Goal: Understand process/instructions: Learn how to perform a task or action

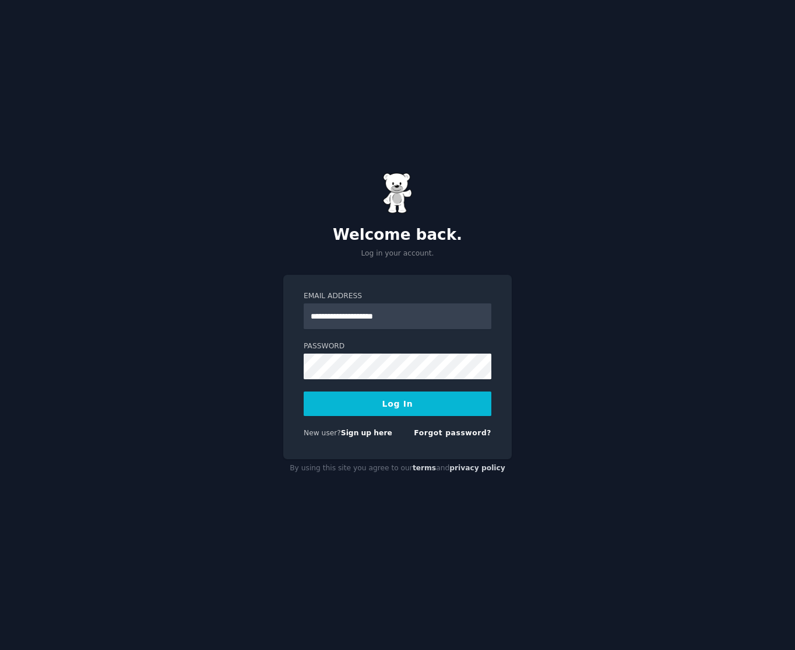
type input "**********"
click at [304, 391] on button "Log In" at bounding box center [398, 403] width 188 height 24
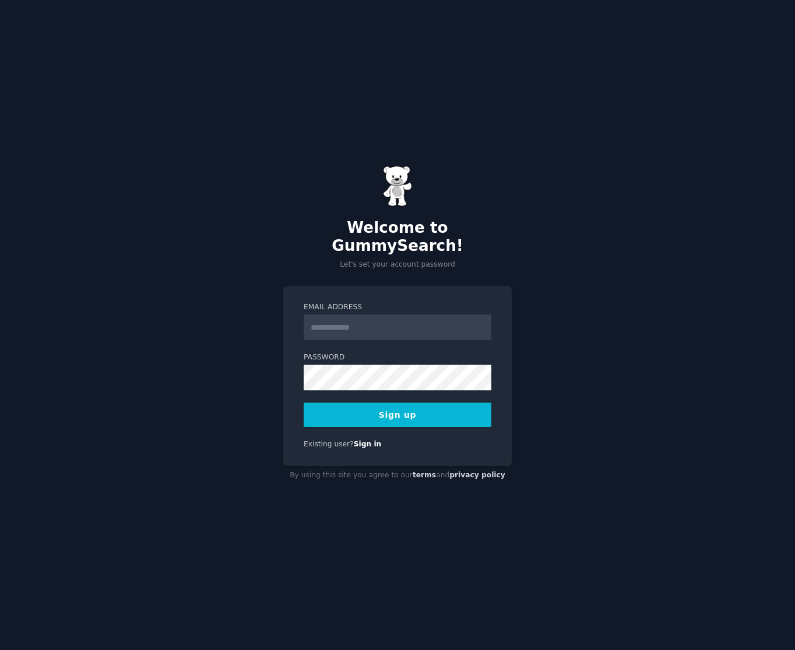
drag, startPoint x: 0, startPoint y: 0, endPoint x: 417, endPoint y: 318, distance: 524.7
click at [417, 318] on input "Email Address" at bounding box center [398, 327] width 188 height 26
type input "**********"
click at [304, 402] on button "Sign up" at bounding box center [398, 414] width 188 height 24
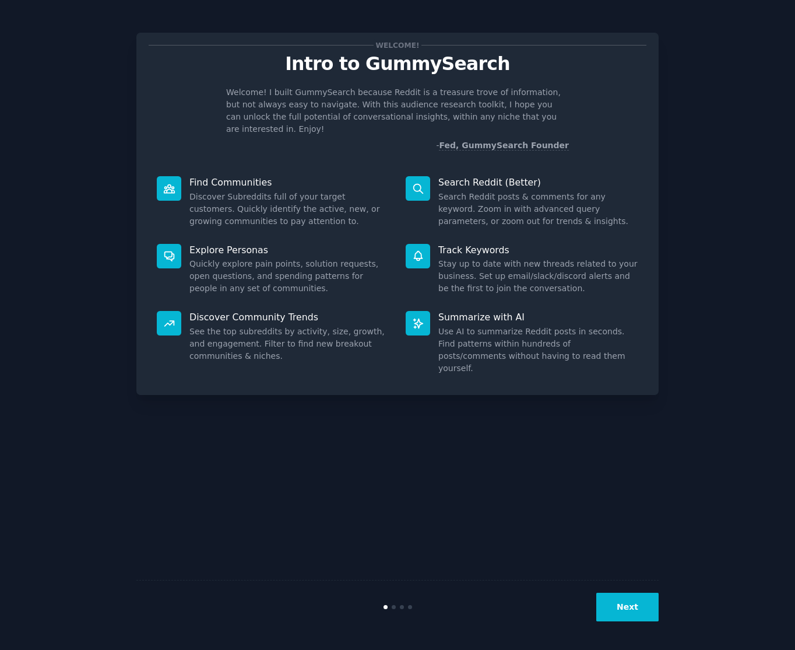
click at [609, 609] on button "Next" at bounding box center [627, 606] width 62 height 29
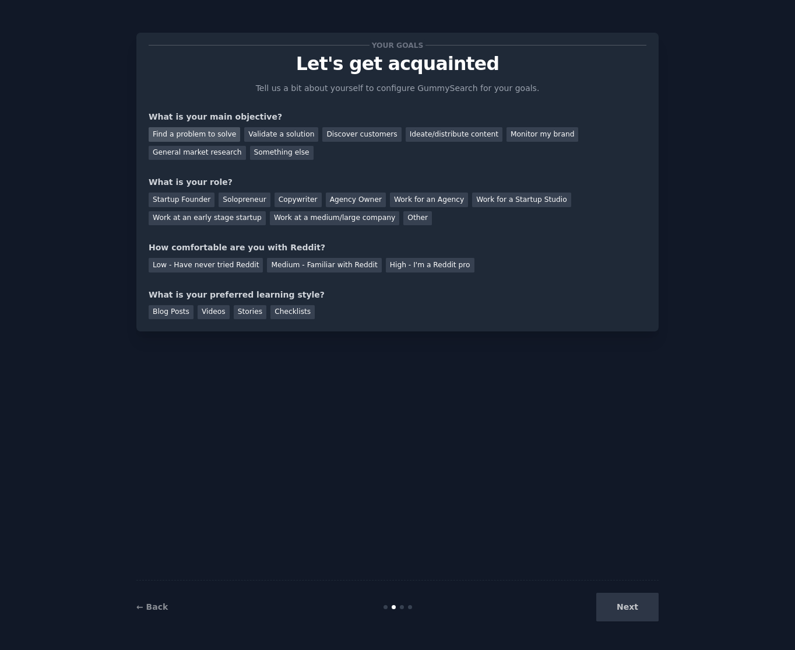
click at [182, 138] on div "Find a problem to solve" at bounding box center [195, 134] width 92 height 15
click at [332, 139] on div "Discover customers" at bounding box center [361, 134] width 79 height 15
click at [203, 134] on div "Find a problem to solve" at bounding box center [195, 134] width 92 height 15
click at [245, 201] on div "Solopreneur" at bounding box center [244, 199] width 51 height 15
click at [295, 268] on div "Medium - Familiar with Reddit" at bounding box center [324, 265] width 114 height 15
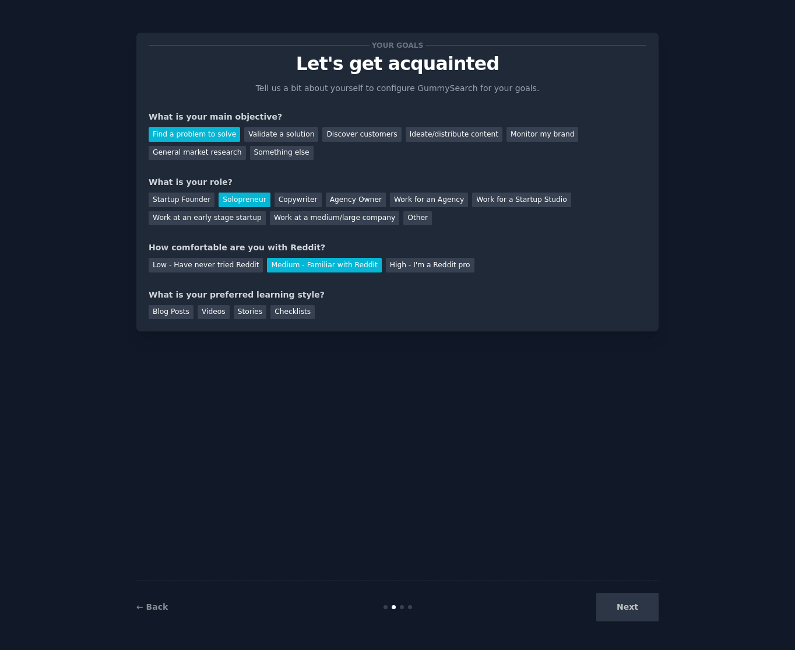
click at [264, 319] on div "Your goals Let's get acquainted Tell us a bit about yourself to configure Gummy…" at bounding box center [397, 182] width 522 height 299
click at [279, 315] on div "Checklists" at bounding box center [293, 312] width 44 height 15
click at [241, 315] on div "Stories" at bounding box center [250, 312] width 33 height 15
click at [276, 315] on div "Checklists" at bounding box center [293, 312] width 44 height 15
click at [642, 608] on button "Next" at bounding box center [627, 606] width 62 height 29
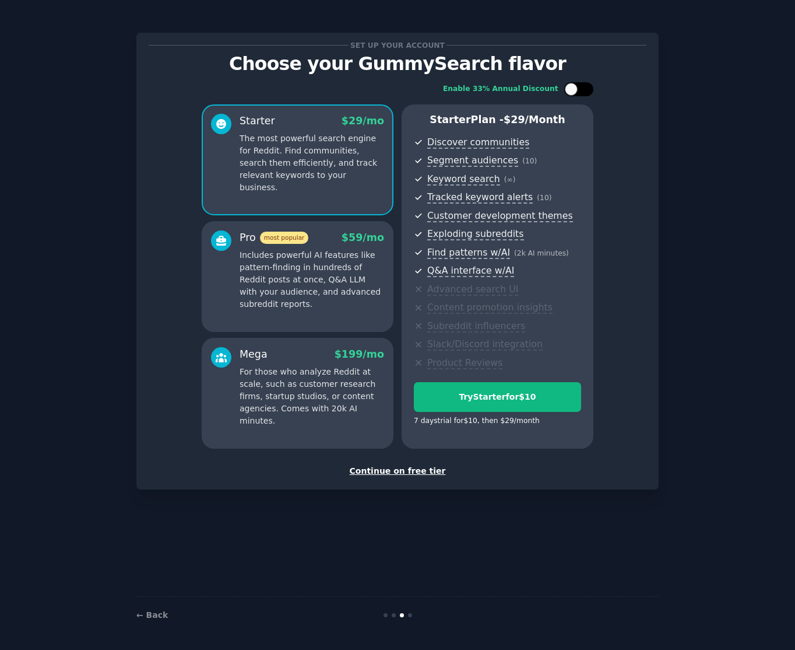
click at [584, 85] on div at bounding box center [578, 89] width 29 height 14
click at [564, 89] on div at bounding box center [578, 89] width 29 height 14
click at [573, 92] on div at bounding box center [571, 89] width 13 height 13
click at [571, 82] on div at bounding box center [578, 89] width 29 height 14
checkbox input "false"
